Goal: Information Seeking & Learning: Learn about a topic

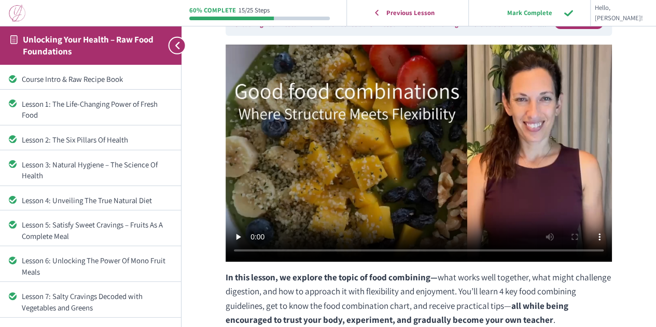
scroll to position [319, 0]
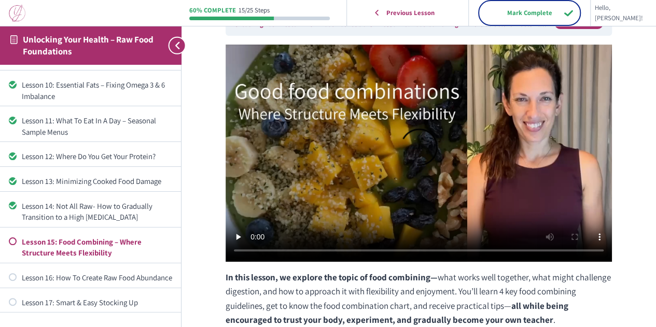
click at [538, 12] on input "Mark Complete" at bounding box center [529, 12] width 99 height 21
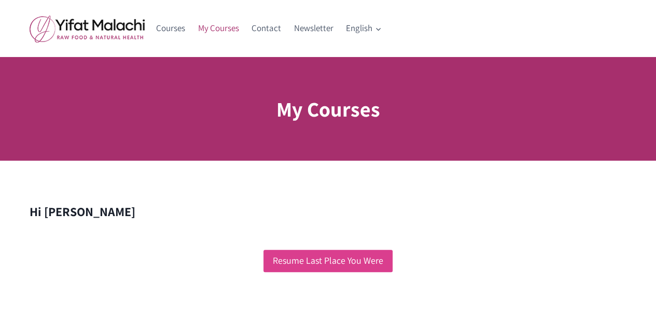
click at [317, 260] on link "Resume Last Place You Were" at bounding box center [327, 261] width 129 height 22
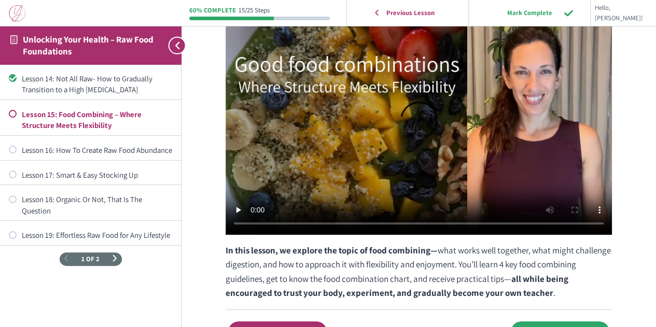
scroll to position [156, 0]
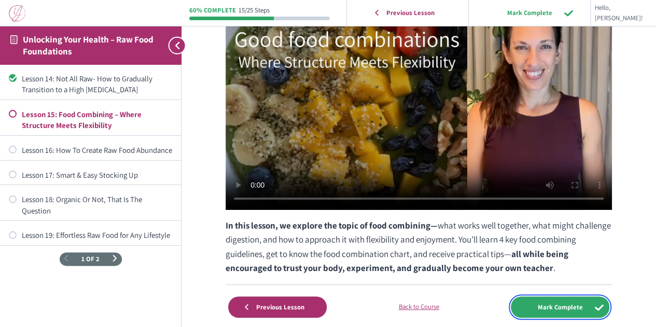
click at [541, 306] on input "Mark Complete" at bounding box center [560, 307] width 99 height 21
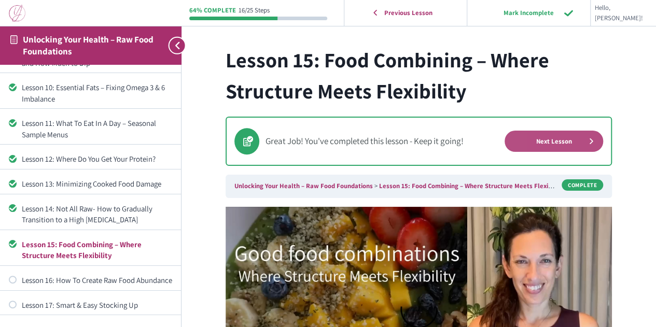
scroll to position [319, 0]
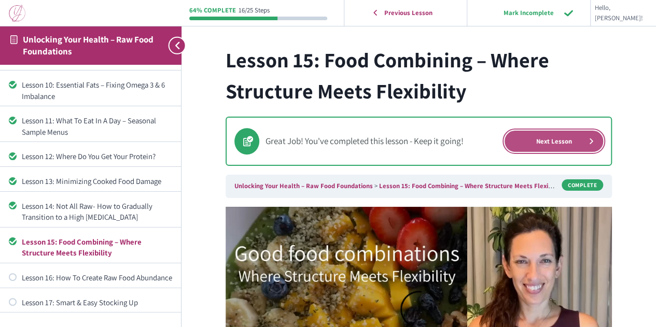
click at [529, 142] on link "Next Lesson" at bounding box center [554, 141] width 99 height 21
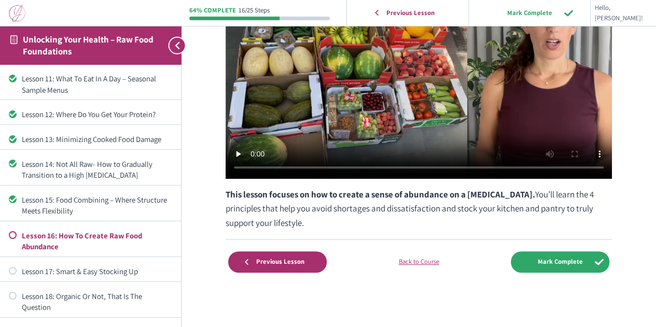
scroll to position [188, 0]
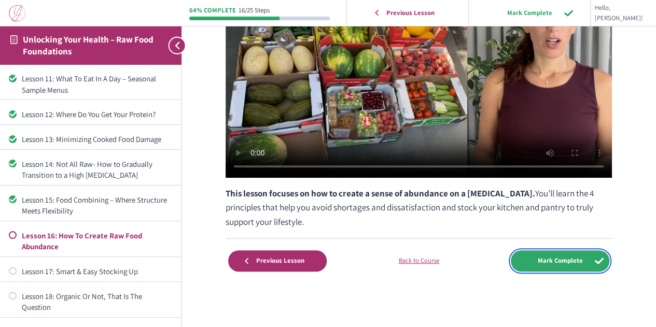
click at [547, 260] on input "Mark Complete" at bounding box center [560, 260] width 99 height 21
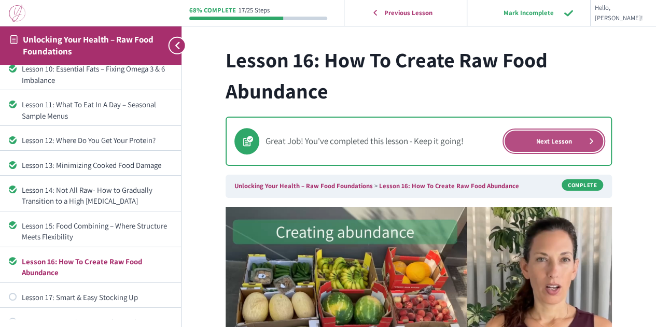
click at [543, 146] on link "Next Lesson" at bounding box center [554, 141] width 99 height 21
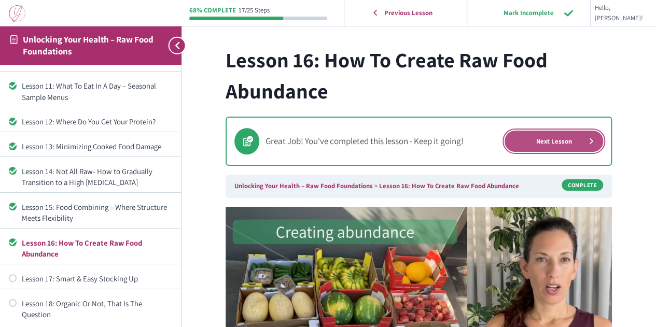
scroll to position [355, 0]
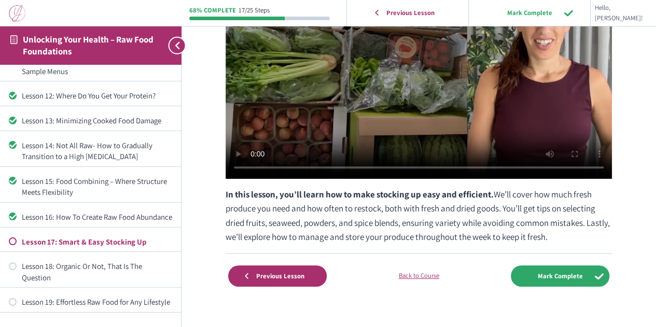
scroll to position [104, 0]
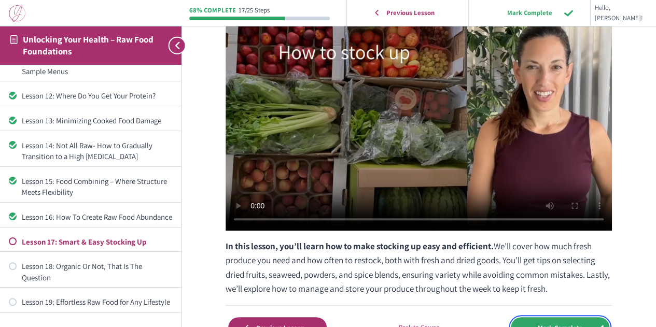
click at [560, 320] on input "Mark Complete" at bounding box center [560, 327] width 99 height 21
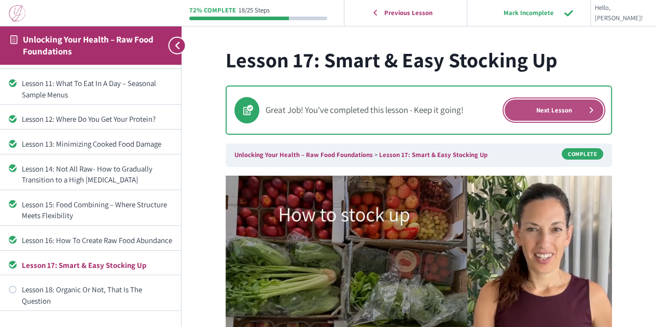
click at [545, 112] on link "Next Lesson" at bounding box center [554, 110] width 99 height 21
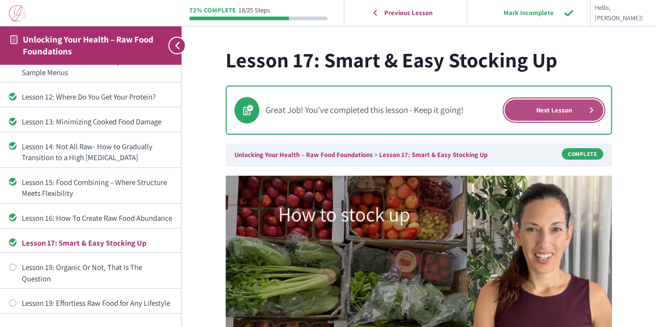
scroll to position [380, 0]
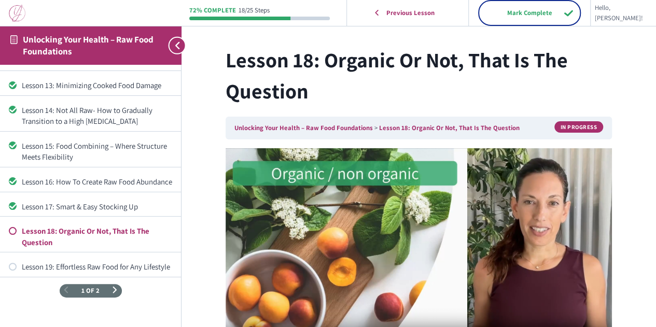
click at [544, 12] on input "Mark Complete" at bounding box center [529, 12] width 99 height 21
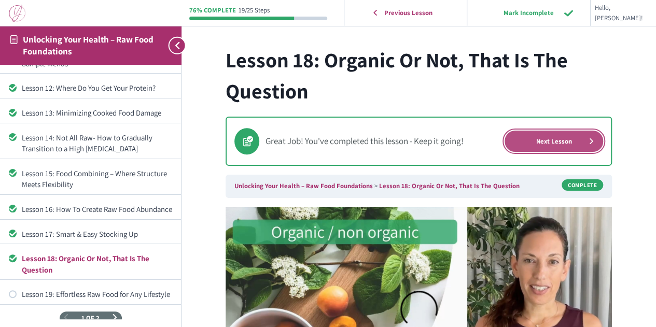
scroll to position [415, 0]
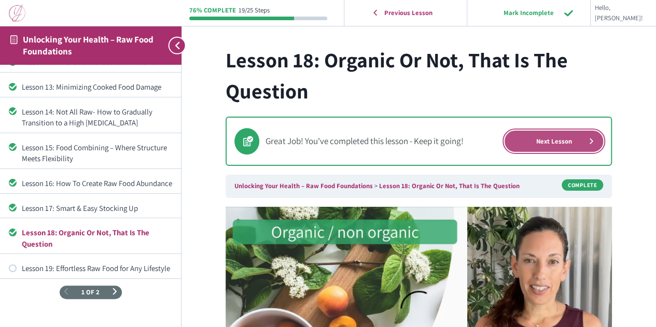
click at [548, 138] on link "Next Lesson" at bounding box center [554, 141] width 99 height 21
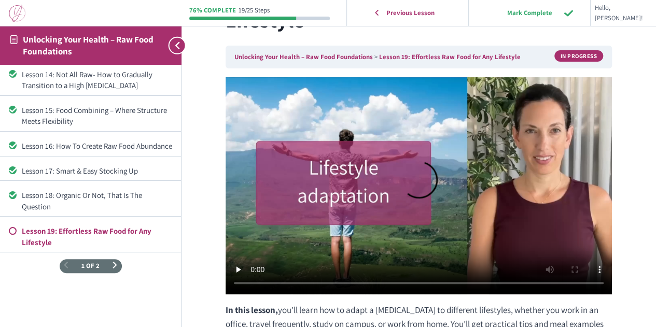
scroll to position [104, 0]
